Goal: Register for event/course

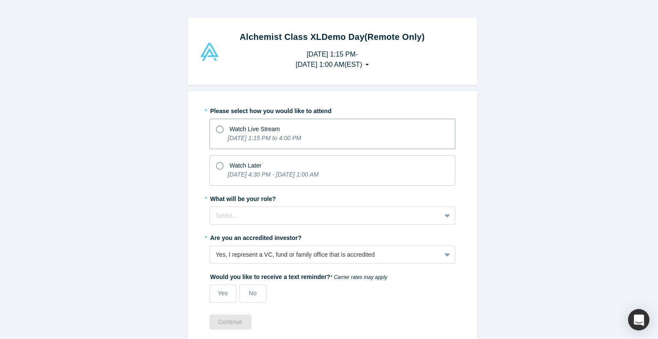
click at [220, 127] on div "Watch Live Stream" at bounding box center [332, 128] width 233 height 12
click at [0, 0] on input "Watch Live Stream [DATE] 1:15 PM to 4:00 PM" at bounding box center [0, 0] width 0 height 0
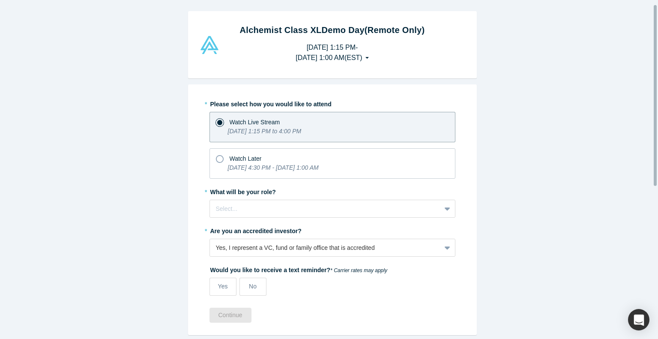
scroll to position [8, 0]
click at [234, 156] on span "Watch Later" at bounding box center [246, 157] width 32 height 7
click at [0, 0] on input "Watch Later [DATE] 4:30 PM - [DATE] 1:00 AM" at bounding box center [0, 0] width 0 height 0
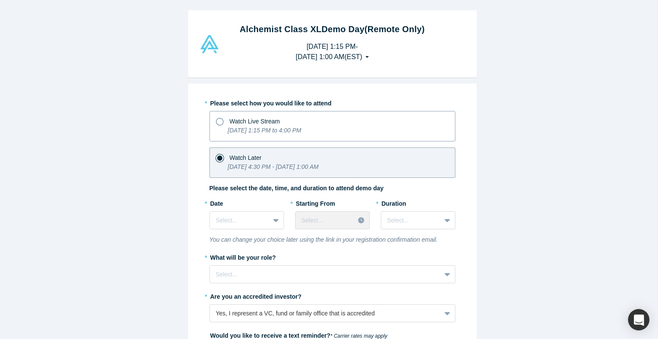
click at [237, 120] on span "Watch Live Stream" at bounding box center [255, 121] width 51 height 7
click at [0, 0] on input "Watch Live Stream [DATE] 1:15 PM to 4:00 PM" at bounding box center [0, 0] width 0 height 0
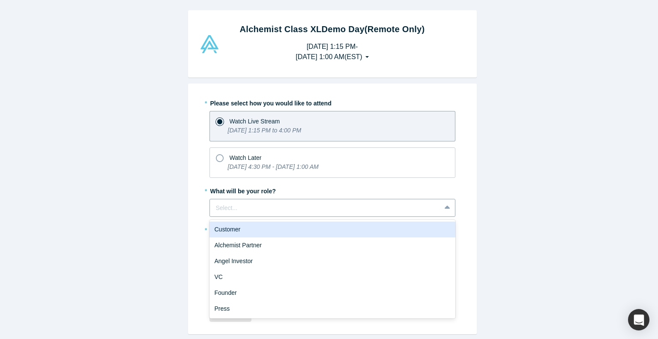
click at [267, 210] on div at bounding box center [325, 208] width 219 height 11
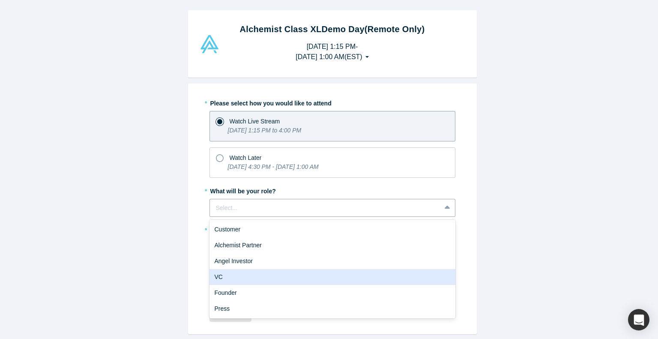
click at [250, 275] on div "VC" at bounding box center [333, 277] width 246 height 16
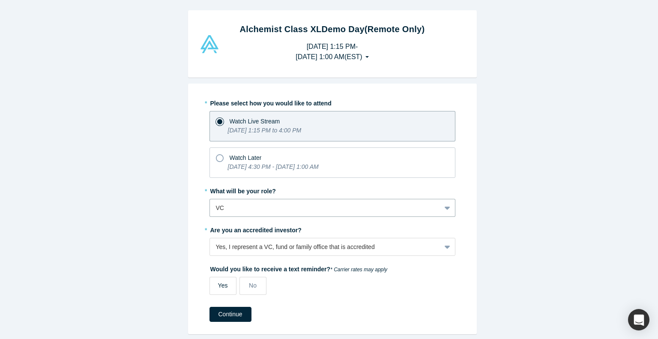
click at [228, 282] on label "Yes" at bounding box center [223, 286] width 27 height 18
click at [0, 0] on input "Yes" at bounding box center [0, 0] width 0 height 0
select select "US"
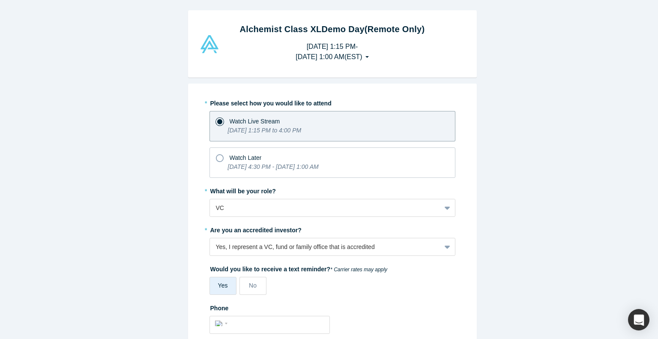
scroll to position [112, 0]
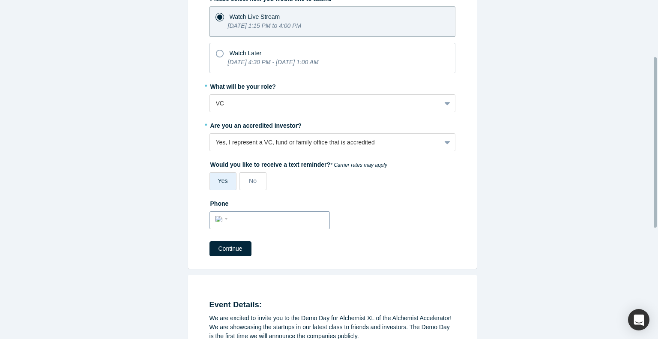
click at [251, 216] on input "tel" at bounding box center [278, 219] width 94 height 12
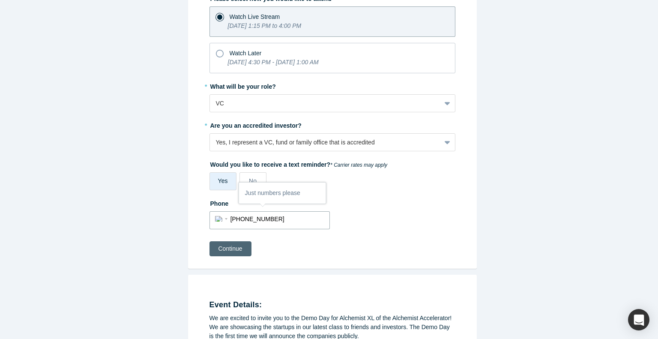
type input "[PHONE_NUMBER]"
click at [224, 249] on button "Continue" at bounding box center [231, 248] width 42 height 15
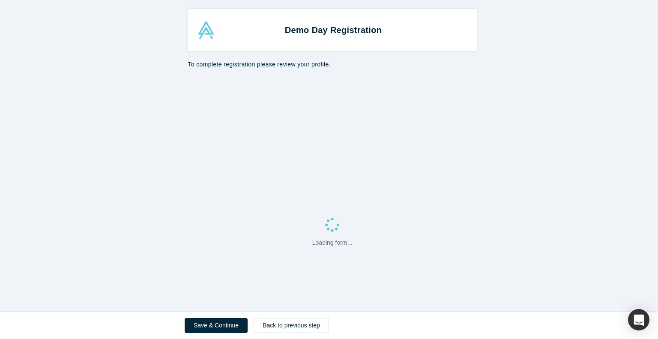
select select "US"
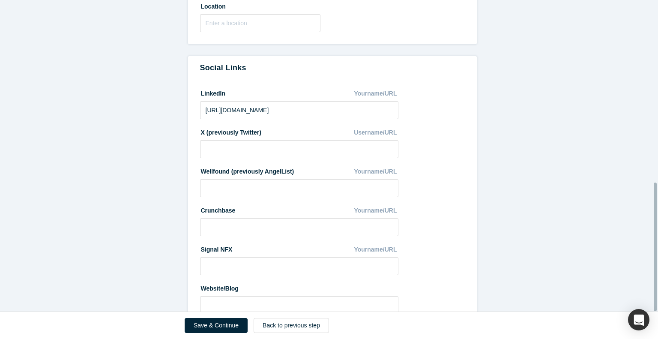
scroll to position [442, 0]
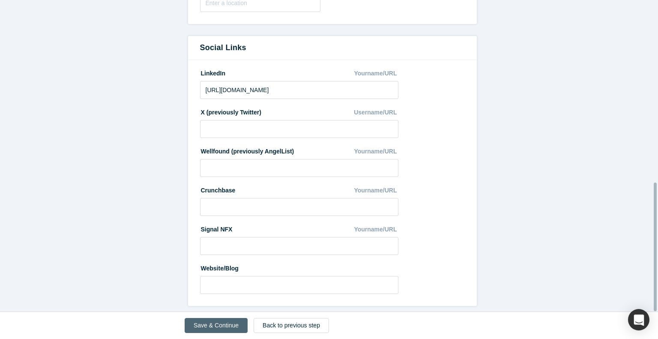
click at [211, 324] on button "Save & Continue" at bounding box center [216, 325] width 63 height 15
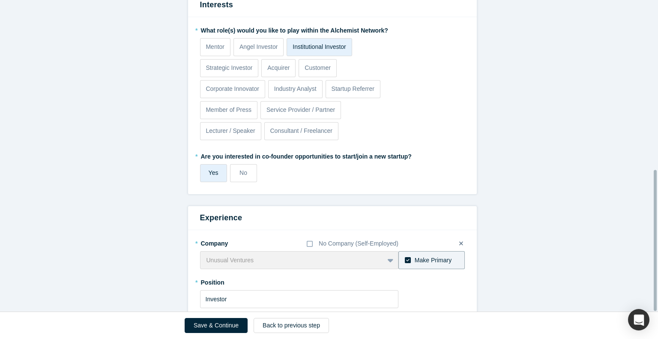
scroll to position [376, 0]
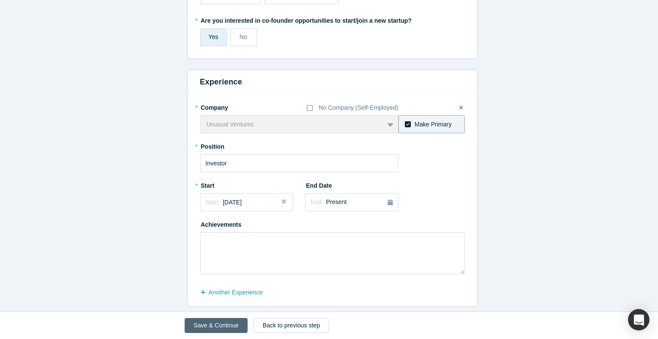
click at [202, 323] on button "Save & Continue" at bounding box center [216, 325] width 63 height 15
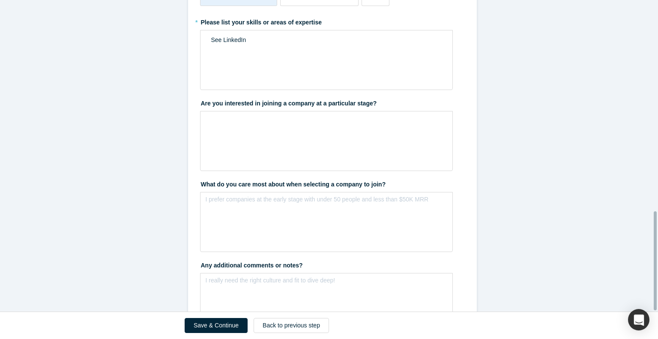
scroll to position [668, 0]
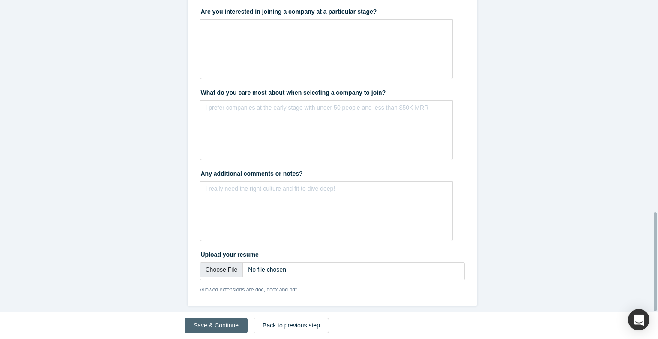
click at [216, 325] on button "Save & Continue" at bounding box center [216, 325] width 63 height 15
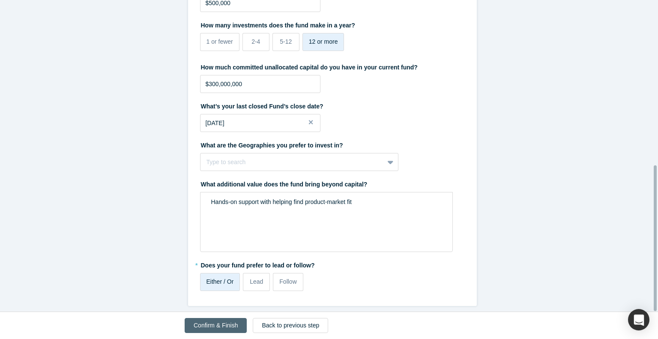
scroll to position [0, 0]
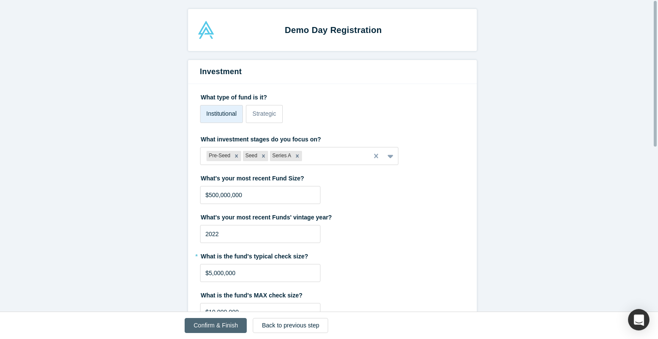
click at [216, 325] on button "Confirm & Finish" at bounding box center [216, 325] width 62 height 15
